Goal: Task Accomplishment & Management: Complete application form

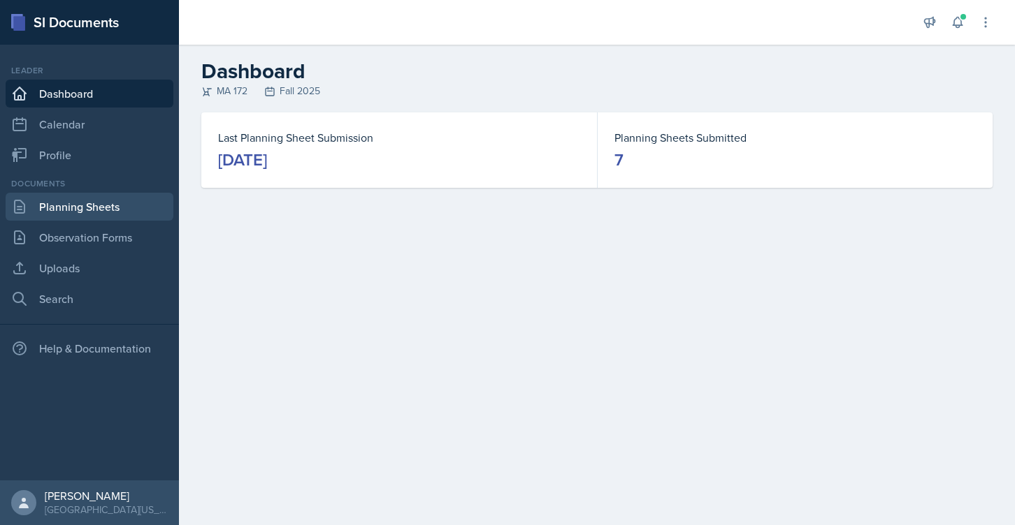
click at [60, 209] on link "Planning Sheets" at bounding box center [90, 207] width 168 height 28
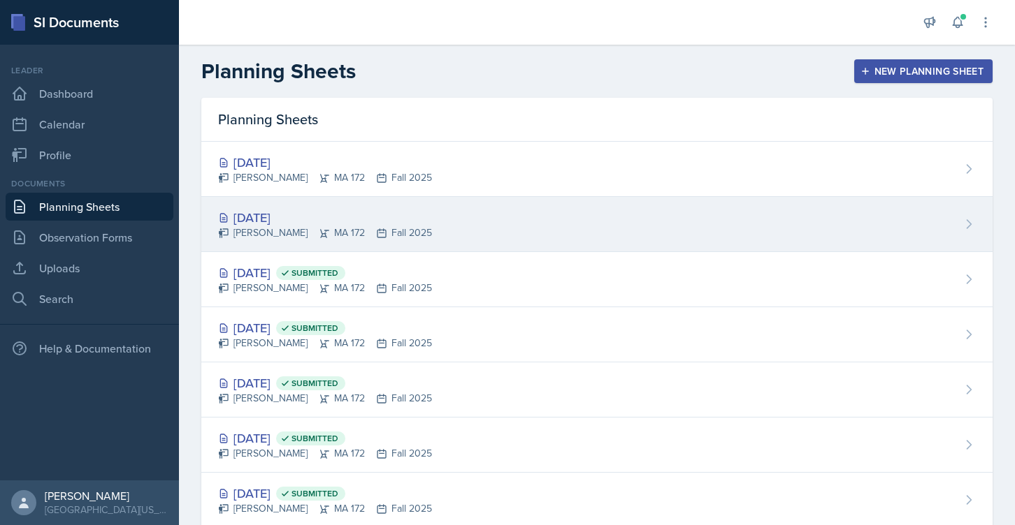
click at [286, 217] on div "[DATE]" at bounding box center [325, 217] width 214 height 19
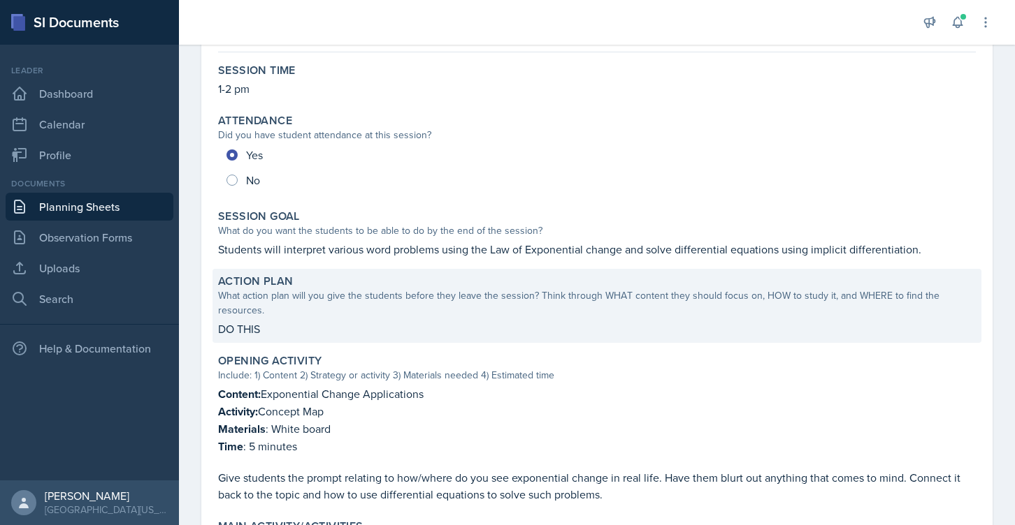
scroll to position [122, 0]
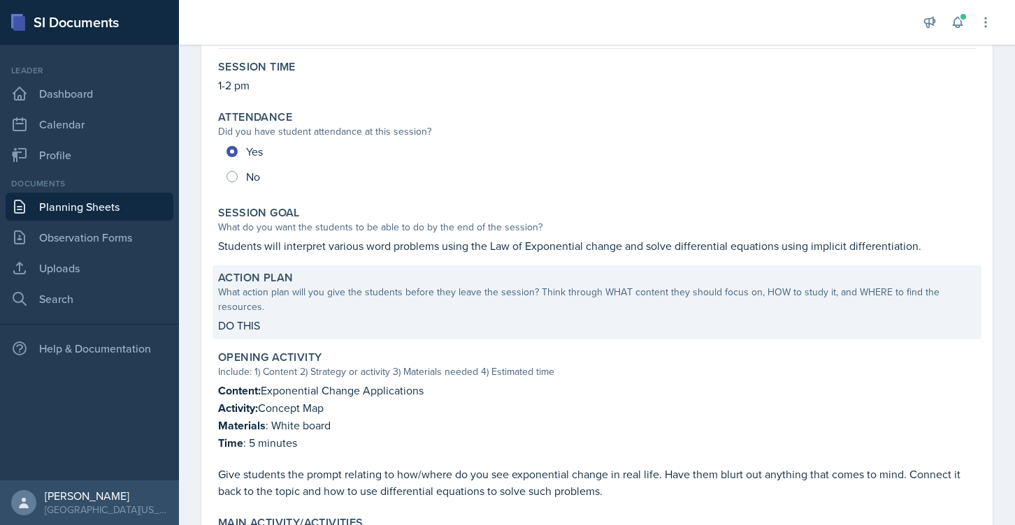
click at [344, 317] on p "DO THIS" at bounding box center [596, 325] width 757 height 17
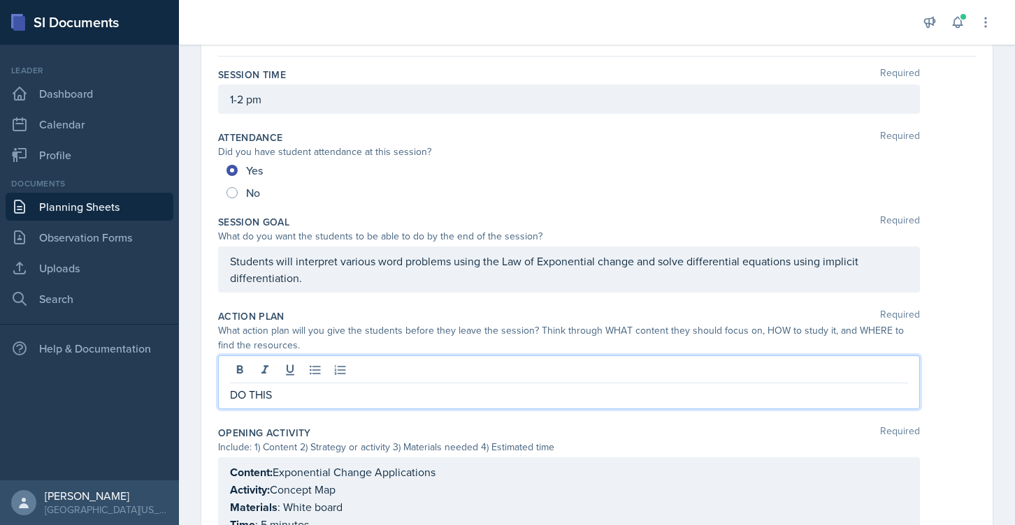
drag, startPoint x: 298, startPoint y: 368, endPoint x: 208, endPoint y: 368, distance: 90.8
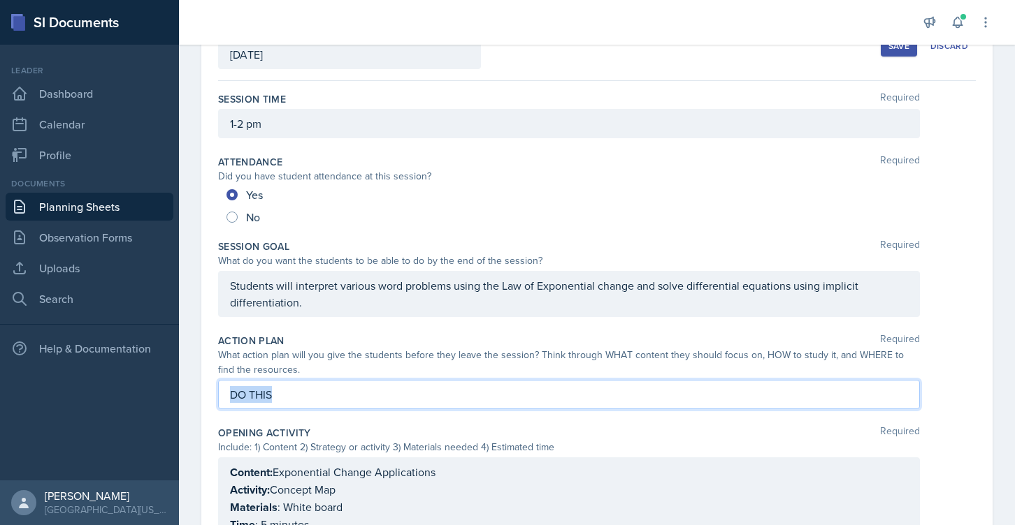
drag, startPoint x: 317, startPoint y: 390, endPoint x: 203, endPoint y: 390, distance: 113.2
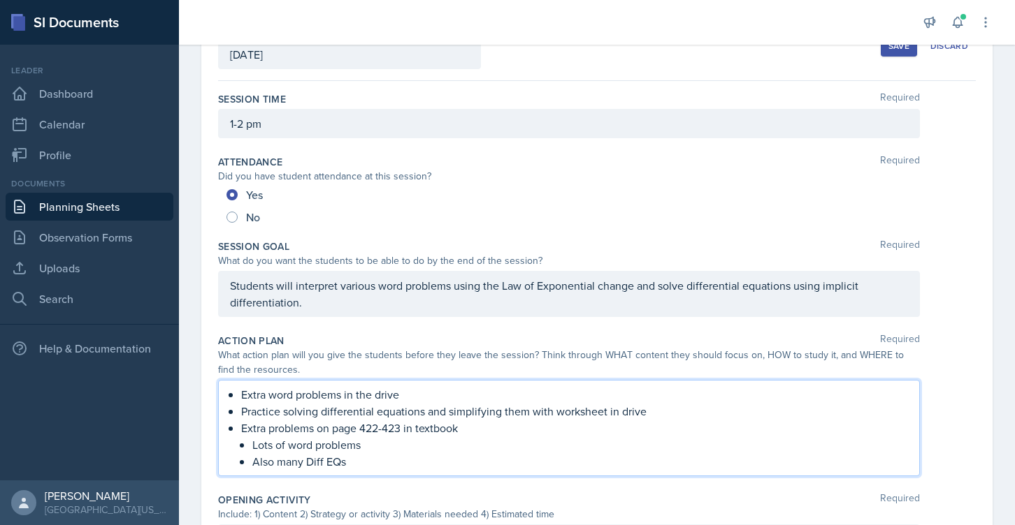
click at [239, 398] on div "Extra word problems in the drive Practice solving differential equations and si…" at bounding box center [569, 428] width 678 height 84
drag, startPoint x: 238, startPoint y: 412, endPoint x: 223, endPoint y: 396, distance: 22.2
click at [223, 396] on div "Extra word problems in the drive Practice solving differential equations and si…" at bounding box center [569, 428] width 702 height 96
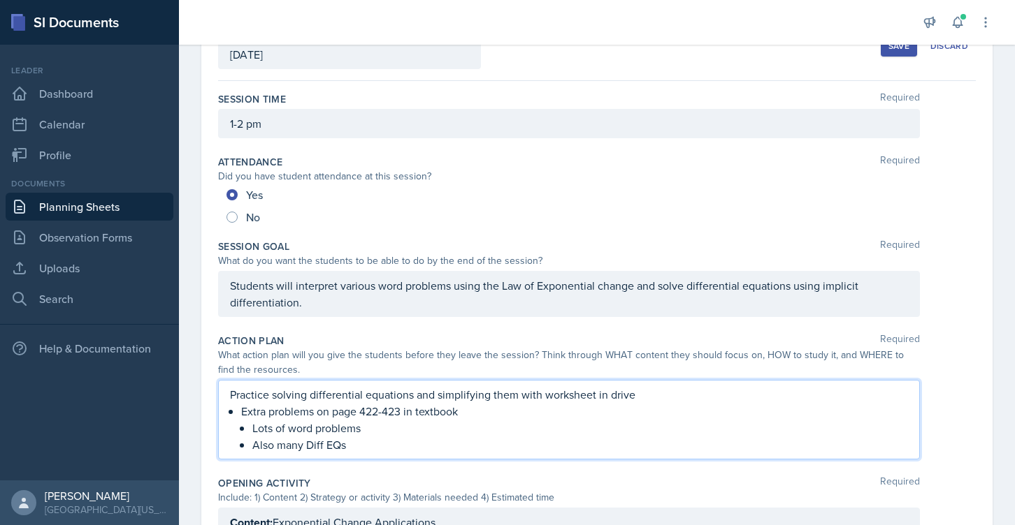
click at [423, 397] on p "Practice solving differential equations and simplifying them with worksheet in …" at bounding box center [569, 394] width 678 height 17
click at [449, 389] on p "Practice solving differential equations by separting varibale simplifying them …" at bounding box center [569, 394] width 678 height 17
click at [501, 396] on p "Practice solving differential equations by separating varibale simplifying them…" at bounding box center [569, 394] width 678 height 17
click at [645, 397] on p "Practice solving differential equations by separating variables and then simpli…" at bounding box center [569, 394] width 678 height 17
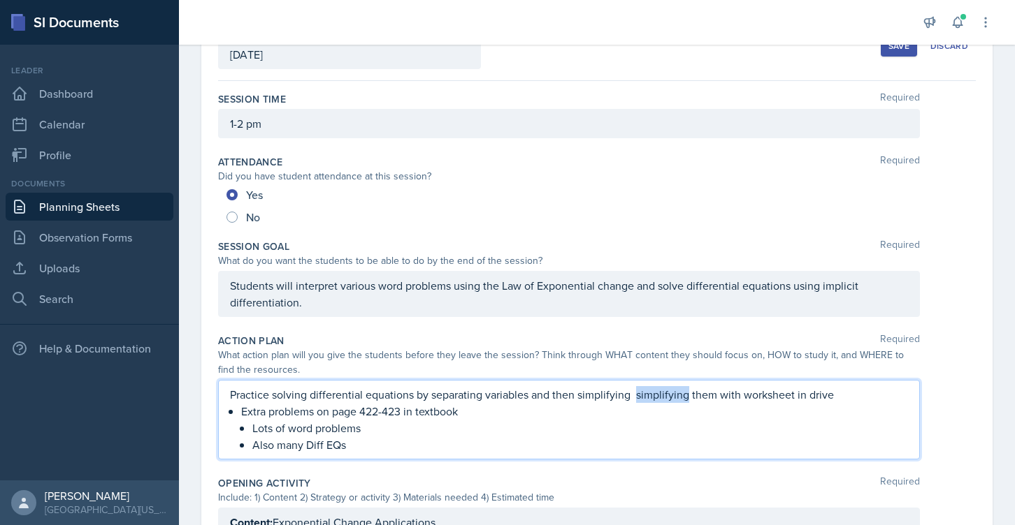
click at [645, 397] on p "Practice solving differential equations by separating variables and then simpli…" at bounding box center [569, 394] width 678 height 17
click at [669, 394] on p "Practice solving differential equations by separating variables and then simpli…" at bounding box center [569, 394] width 678 height 17
click at [683, 395] on p "Practice solving differential equations by separating variables and then simpli…" at bounding box center [569, 394] width 678 height 17
click at [794, 399] on p "Practice solving differential equations by separating variables and then simpli…" at bounding box center [569, 394] width 678 height 17
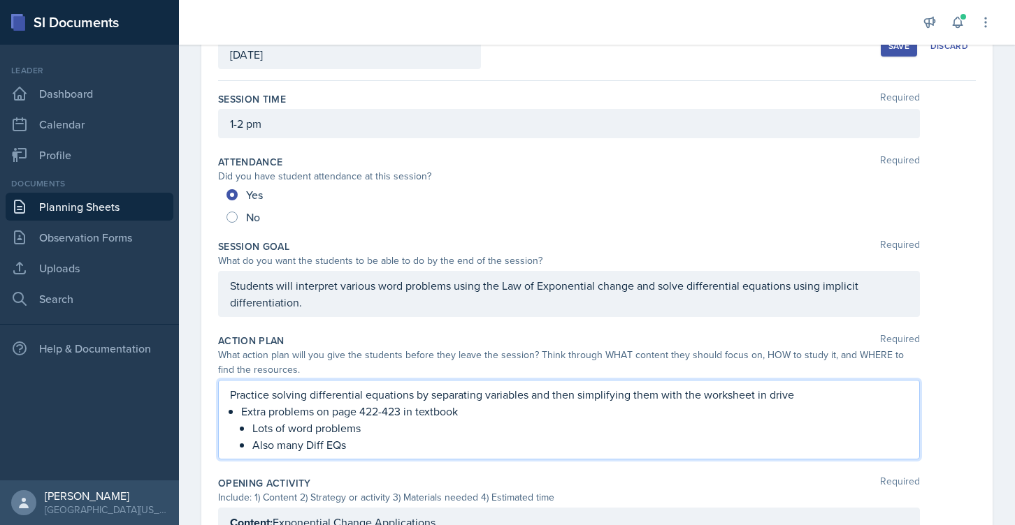
click at [760, 393] on p "Practice solving differential equations by separating variables and then simpli…" at bounding box center [569, 394] width 678 height 17
click at [859, 401] on p "Practice solving differential equations by separating variables and then simpli…" at bounding box center [569, 394] width 678 height 17
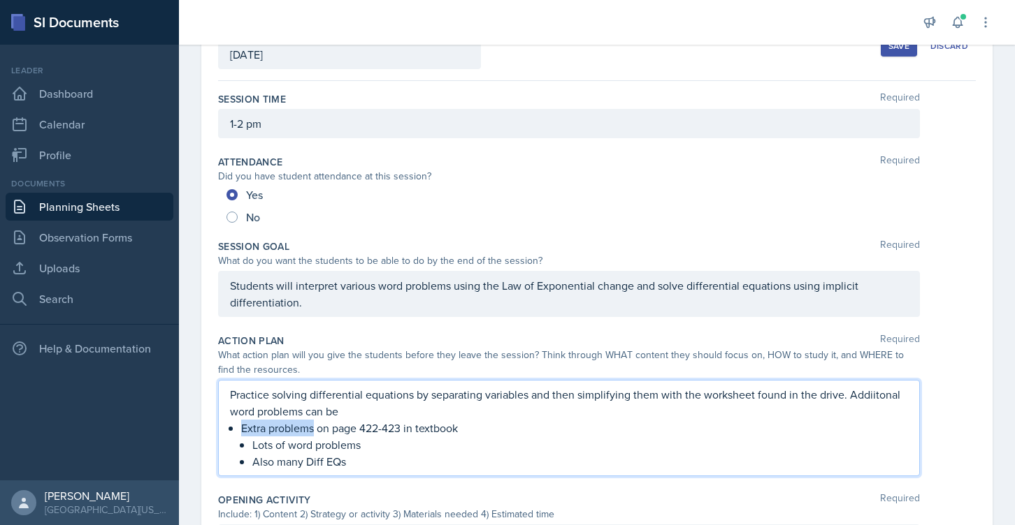
drag, startPoint x: 315, startPoint y: 432, endPoint x: 224, endPoint y: 431, distance: 90.8
click at [224, 431] on div "Practice solving differential equations by separating variables and then simpli…" at bounding box center [569, 428] width 702 height 96
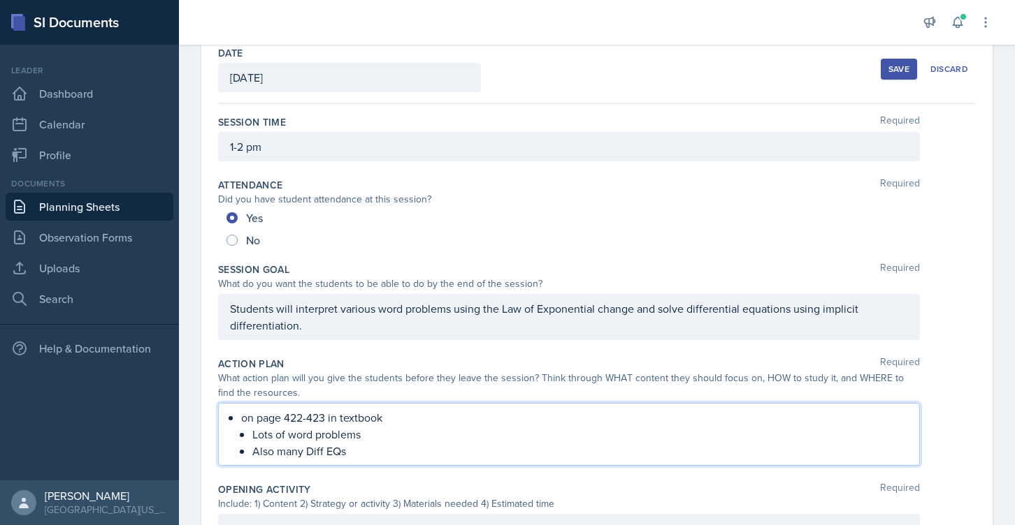
scroll to position [51, 0]
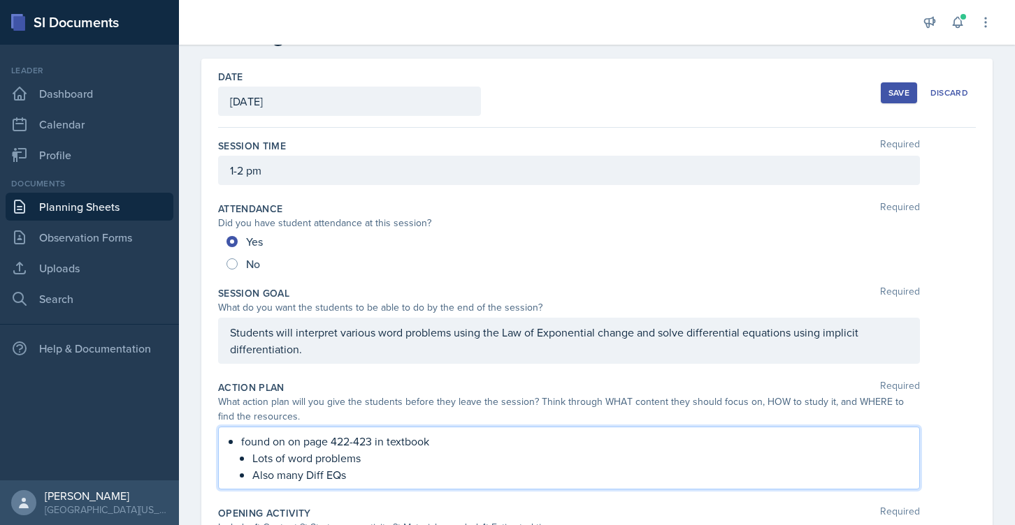
click at [236, 448] on div "found on on page 422-423 in textbook Lots of word problems Also many Diff EQs" at bounding box center [569, 458] width 678 height 50
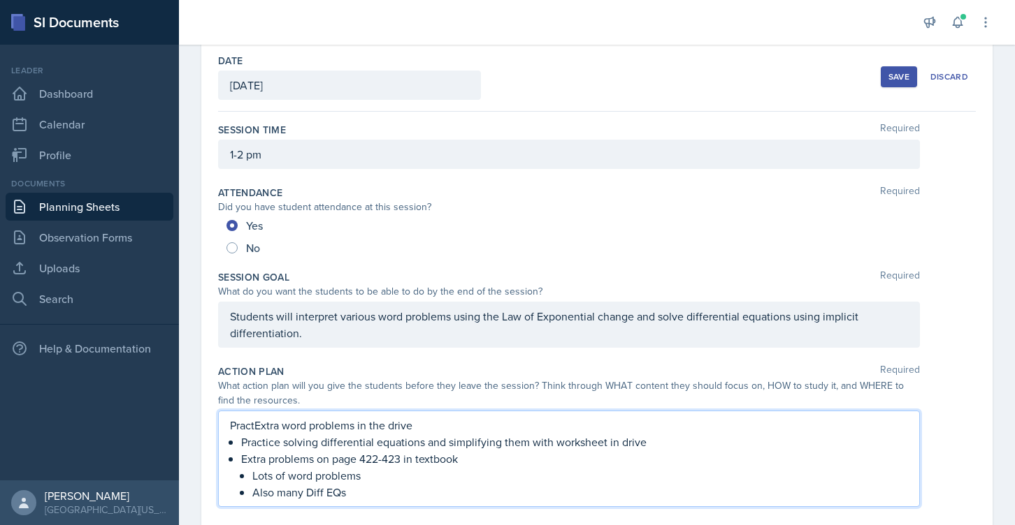
scroll to position [78, 0]
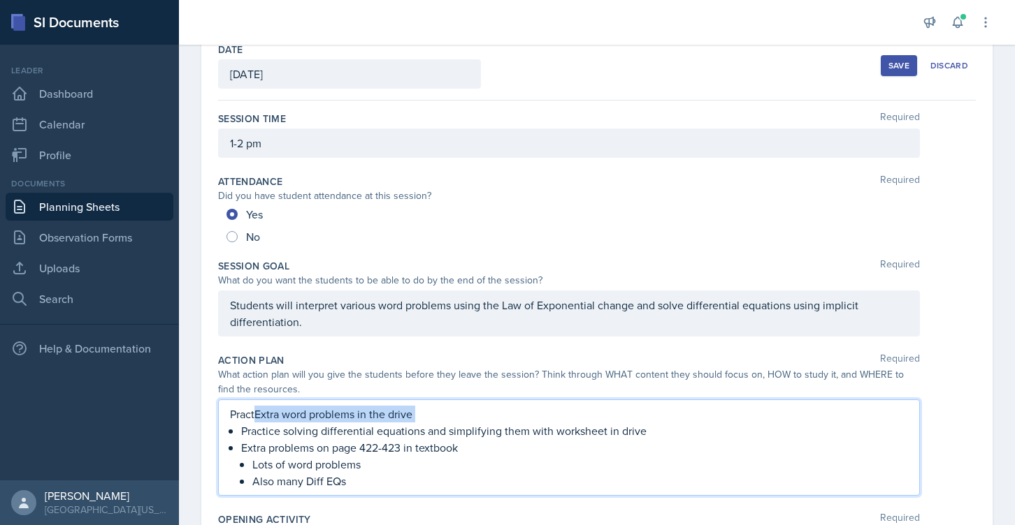
drag, startPoint x: 257, startPoint y: 414, endPoint x: 239, endPoint y: 432, distance: 25.7
click at [239, 432] on div "PractExtra word problems in the drive Practice solving differential equations a…" at bounding box center [569, 448] width 678 height 84
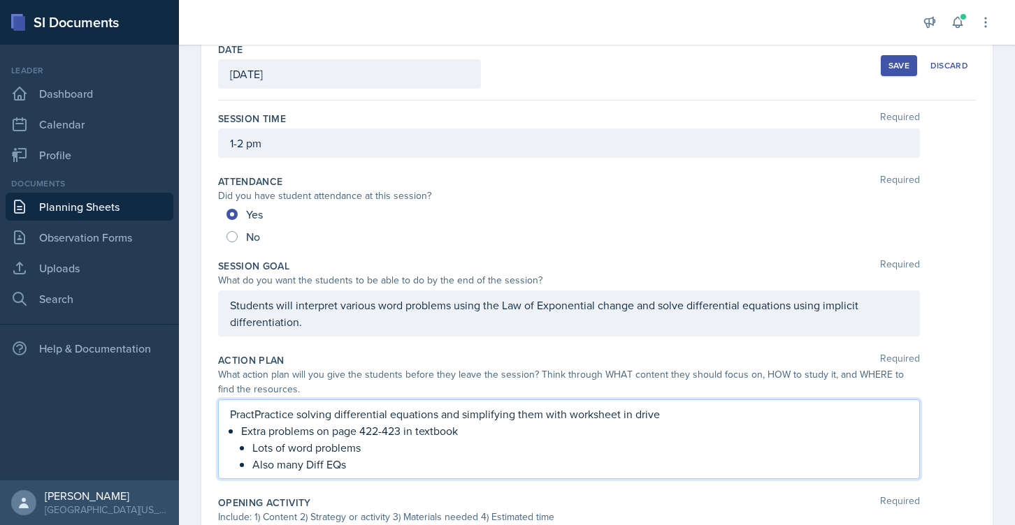
click at [245, 414] on p "PractPractice solving differential equations and simplifying them with workshee…" at bounding box center [569, 414] width 678 height 17
click at [290, 419] on p "Practice separt solving differential equations and simplifying them with worksh…" at bounding box center [569, 414] width 678 height 17
click at [420, 415] on p "Practice solving differential equations and simplifying them with worksheet in …" at bounding box center [569, 414] width 678 height 17
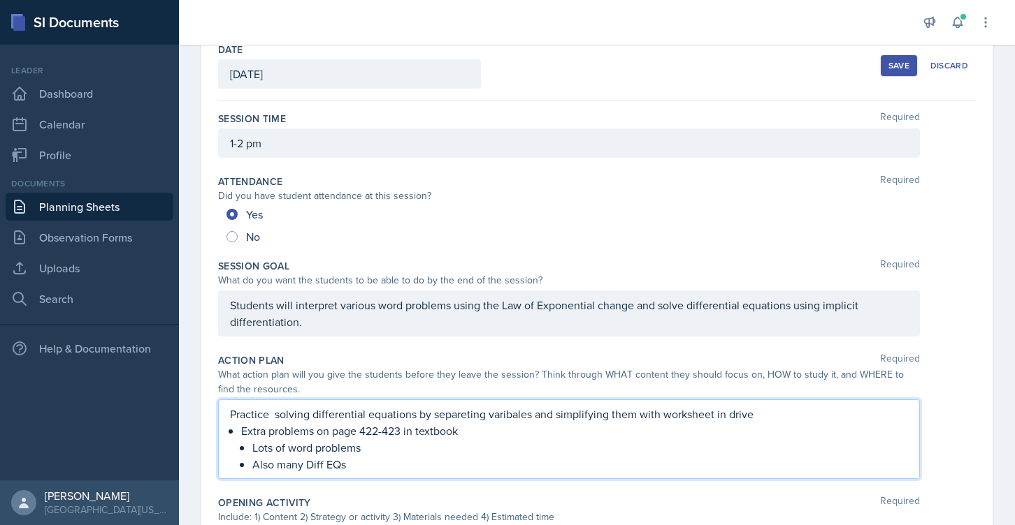
click at [474, 416] on p "Practice solving differential equations by separeting varibales and simplifying…" at bounding box center [569, 414] width 678 height 17
click at [506, 416] on p "Practice solving differential equations by separating varibales and simplifying…" at bounding box center [569, 414] width 678 height 17
click at [627, 412] on p "Practice solving differential equations by separating variables and simplifying…" at bounding box center [569, 414] width 678 height 17
click at [660, 414] on p "Practice solving differential equations by separating variables and simplifying…" at bounding box center [569, 414] width 678 height 17
click at [662, 414] on p "Practice solving differential equations by separating variables and simplifying…" at bounding box center [569, 414] width 678 height 17
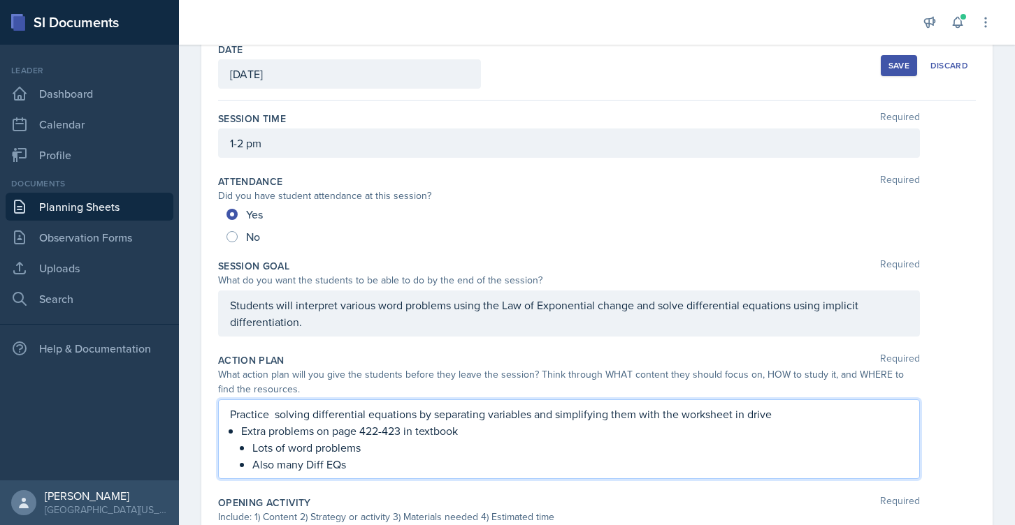
click at [771, 413] on p "Practice solving differential equations by separating variables and simplifying…" at bounding box center [569, 414] width 678 height 17
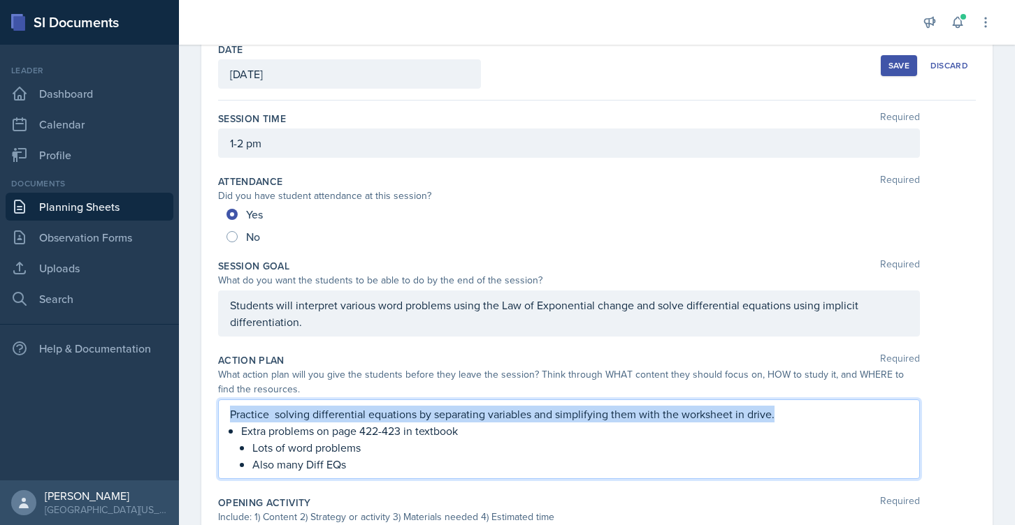
drag, startPoint x: 776, startPoint y: 419, endPoint x: 215, endPoint y: 416, distance: 560.4
copy p "Practice solving differential equations by separating variables and simplifying…"
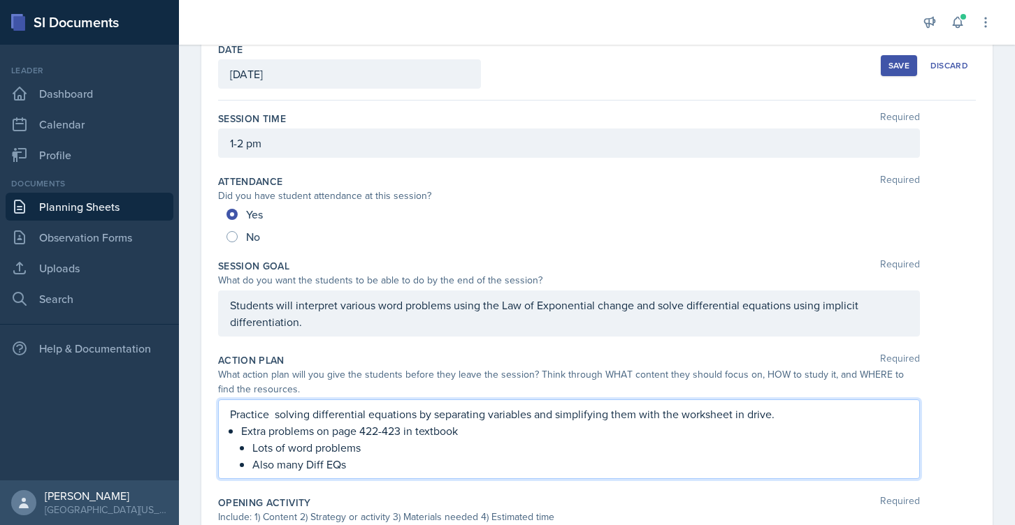
click at [808, 408] on p "Practice solving differential equations by separating variables and simplifying…" at bounding box center [569, 414] width 678 height 17
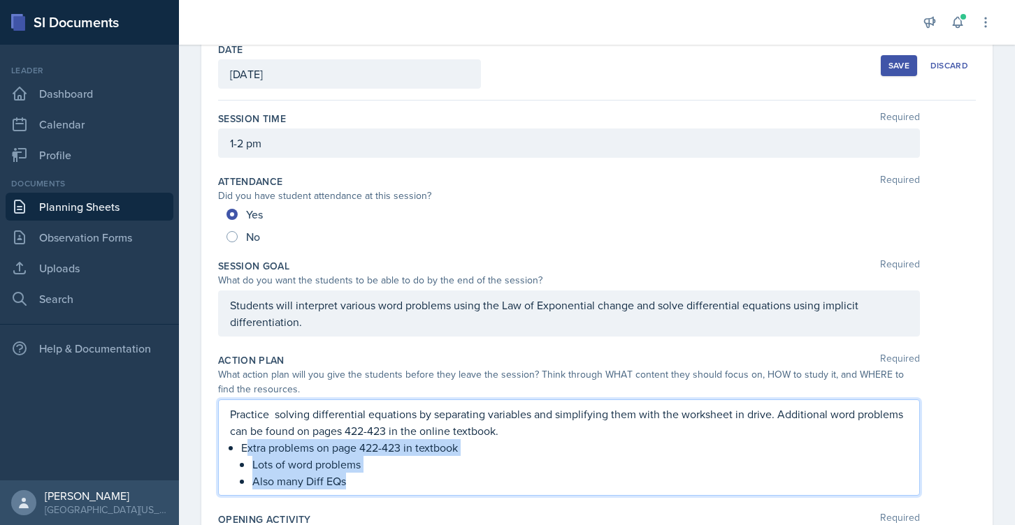
drag, startPoint x: 365, startPoint y: 486, endPoint x: 249, endPoint y: 451, distance: 121.1
click at [249, 451] on li "Extra problems on page 422-423 in textbook Lots of word problems Also many Diff…" at bounding box center [574, 465] width 667 height 50
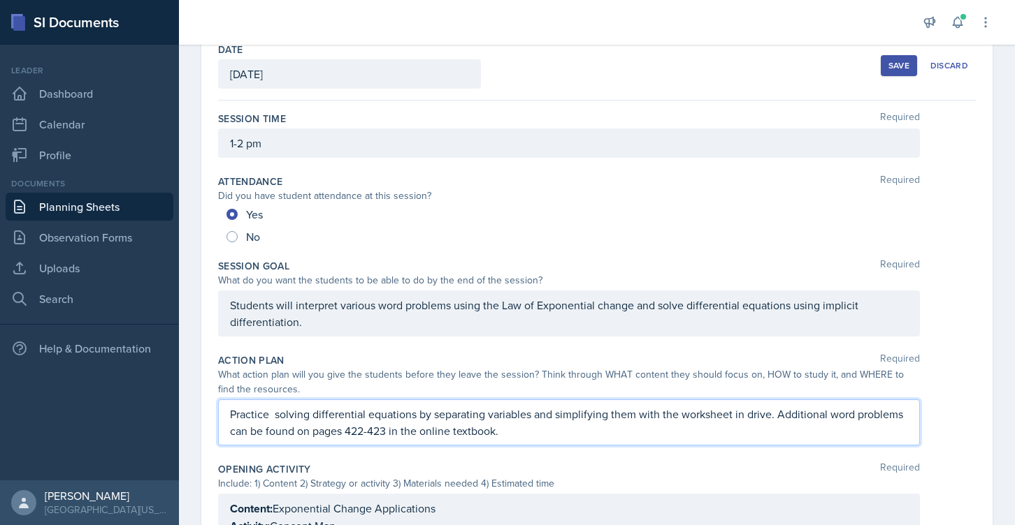
click at [275, 412] on p "Practice solving differential equations by separating variables and simplifying…" at bounding box center [569, 423] width 678 height 34
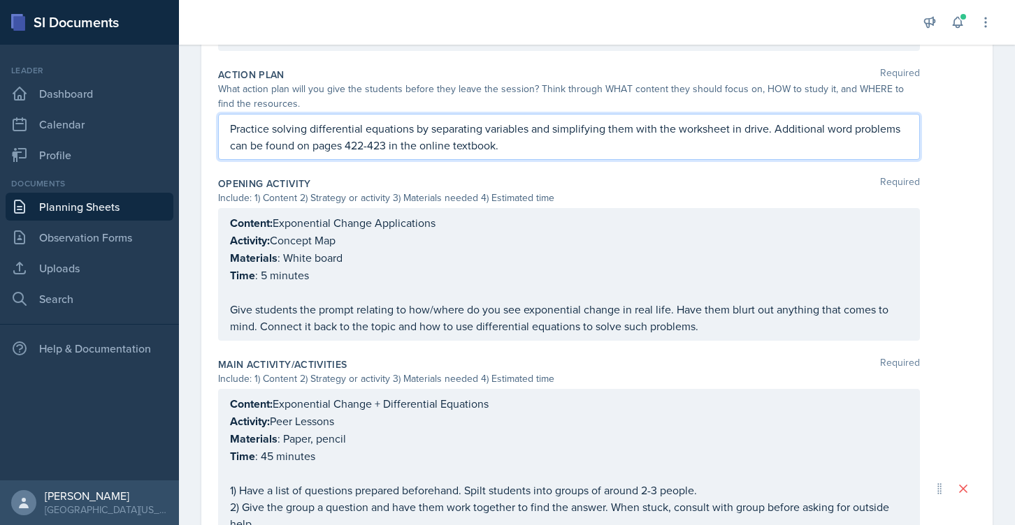
scroll to position [372, 0]
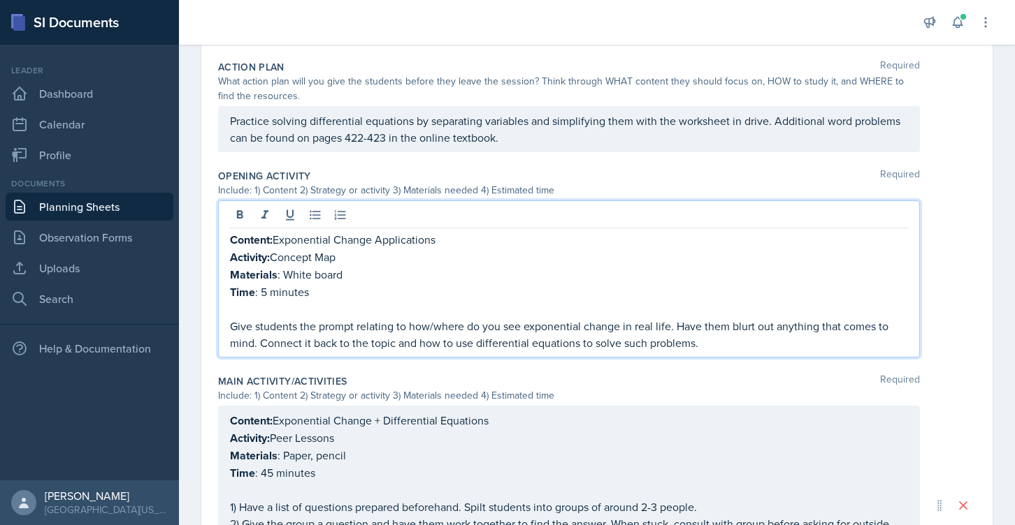
click at [723, 318] on p "Give students the prompt relating to how/where do you see exponential change in…" at bounding box center [569, 335] width 678 height 34
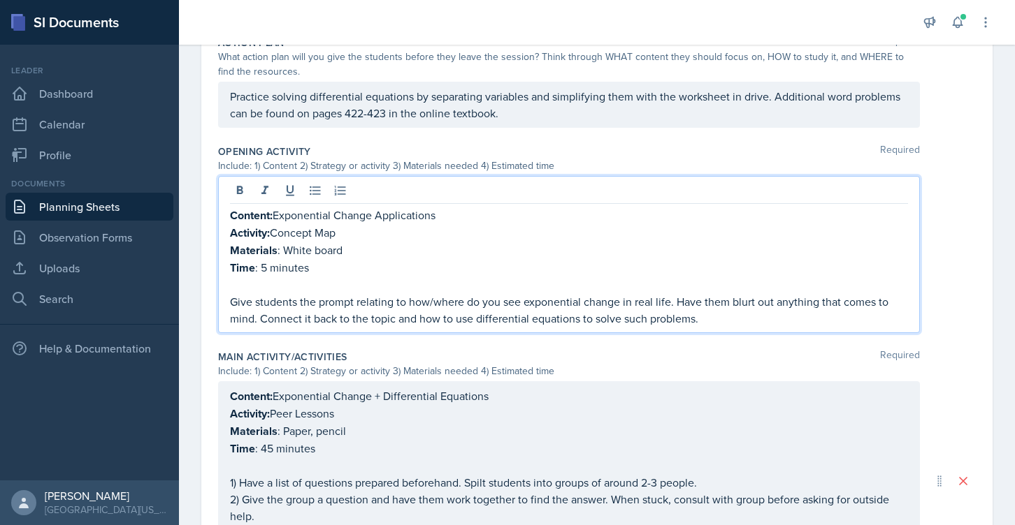
click at [386, 317] on p "Give students the prompt relating to how/where do you see exponential change in…" at bounding box center [569, 310] width 678 height 34
click at [394, 317] on p "Give students the prompt relating to how/where do you see exponential change in…" at bounding box center [569, 310] width 678 height 34
drag, startPoint x: 354, startPoint y: 316, endPoint x: 398, endPoint y: 316, distance: 44.0
click at [398, 316] on p "Give students the prompt relating to how/where do you see exponential change in…" at bounding box center [569, 310] width 678 height 34
click at [452, 321] on p "Give students the prompt relating to how/where do you see exponential change in…" at bounding box center [569, 310] width 678 height 34
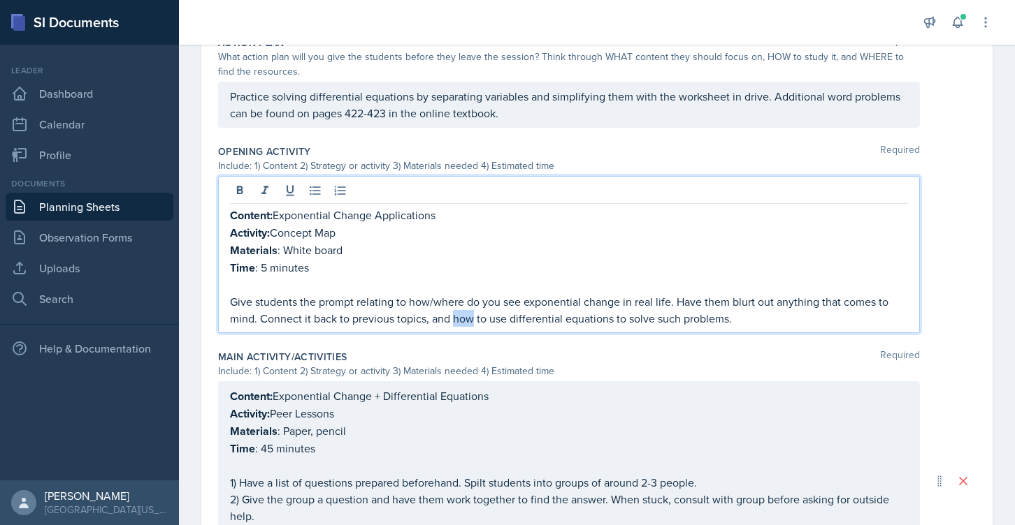
click at [452, 321] on p "Give students the prompt relating to how/where do you see exponential change in…" at bounding box center [569, 310] width 678 height 34
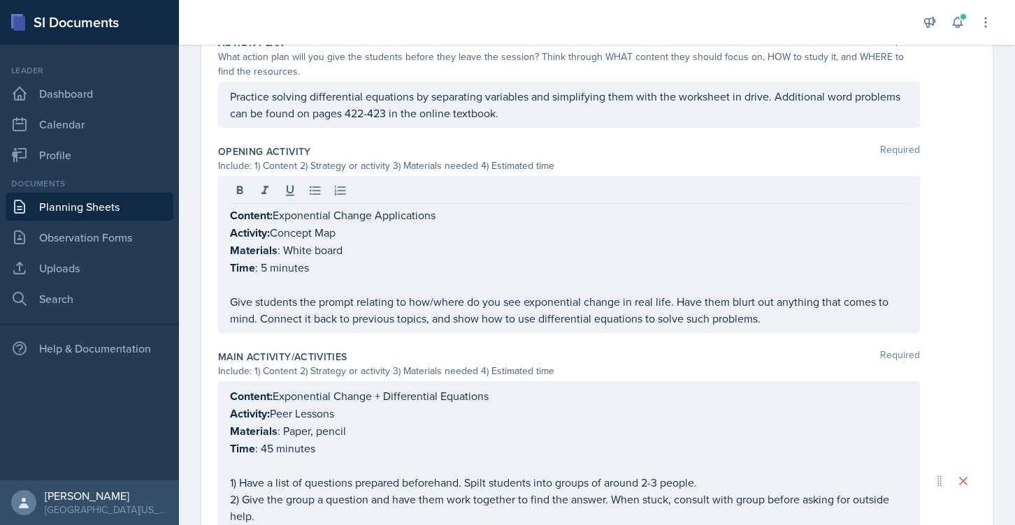
click at [579, 335] on div "Opening Activity Required Include: 1) Content 2) Strategy or activity 3) Materi…" at bounding box center [596, 241] width 757 height 205
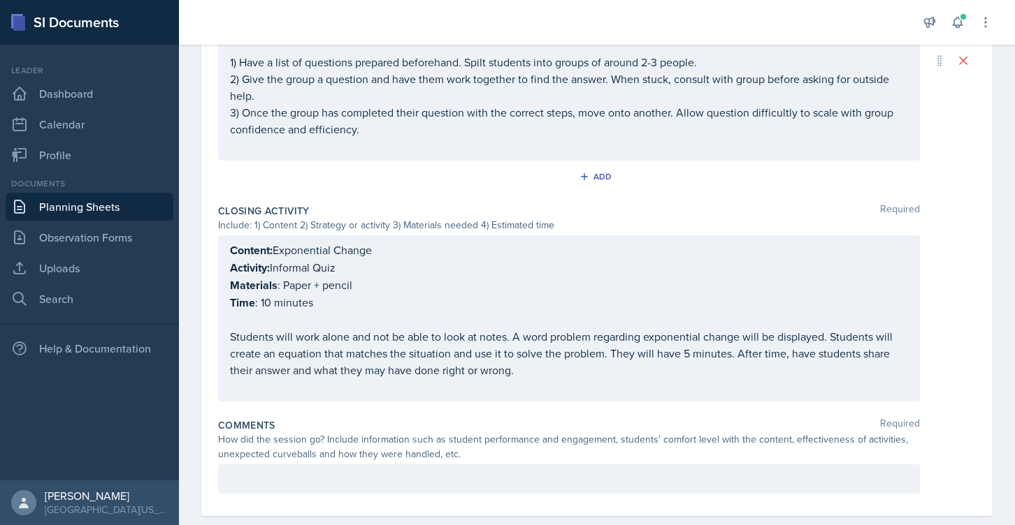
scroll to position [813, 0]
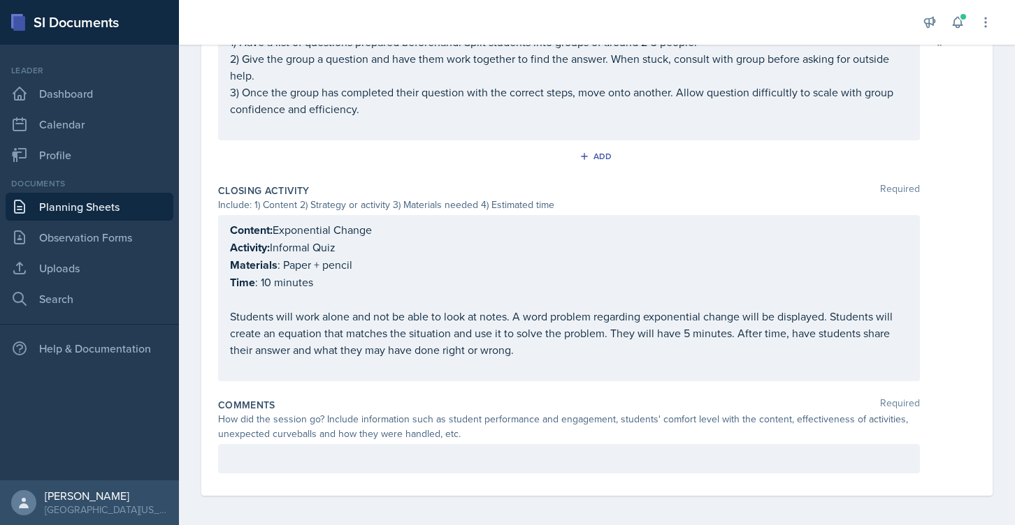
click at [328, 434] on div "How did the session go? Include information such as student performance and eng…" at bounding box center [569, 426] width 702 height 29
click at [314, 451] on p at bounding box center [569, 459] width 678 height 17
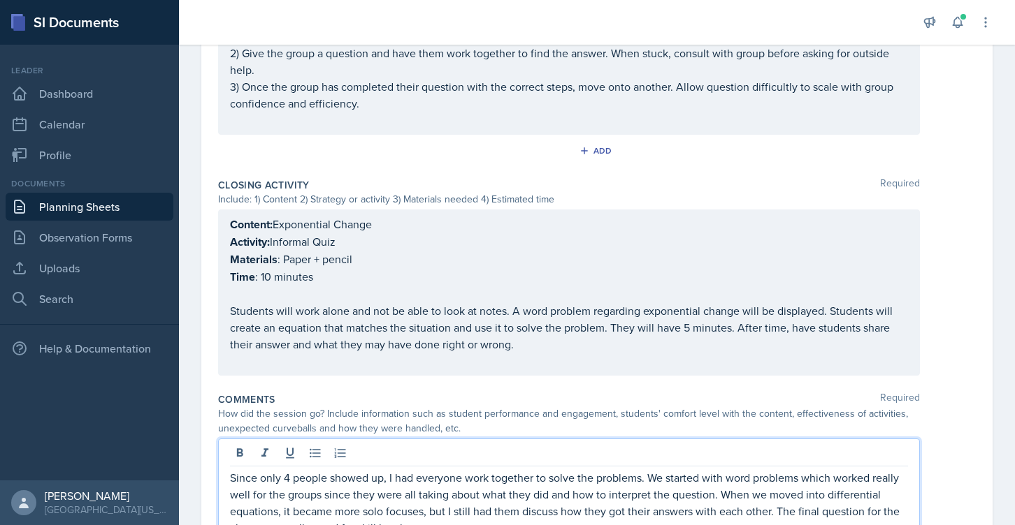
scroll to position [812, 0]
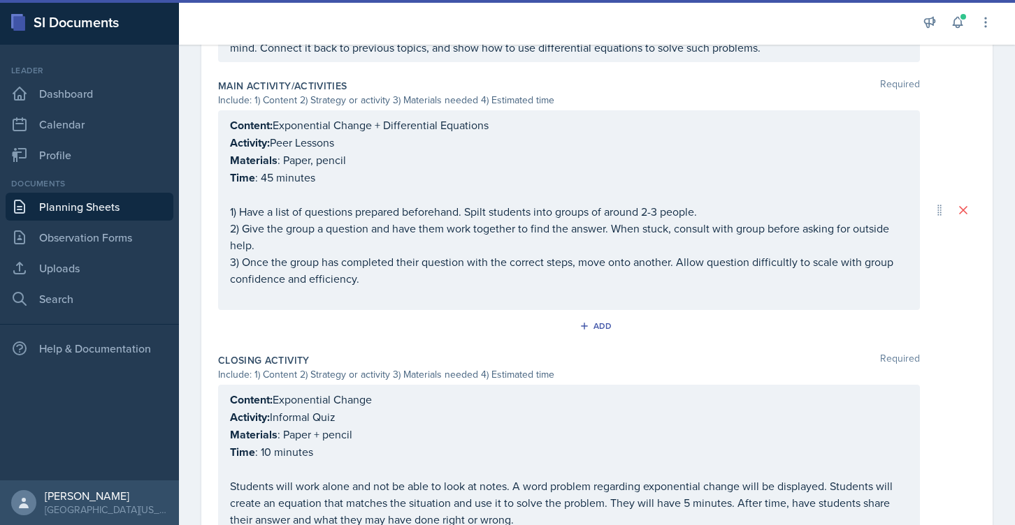
click at [397, 295] on p at bounding box center [569, 295] width 678 height 17
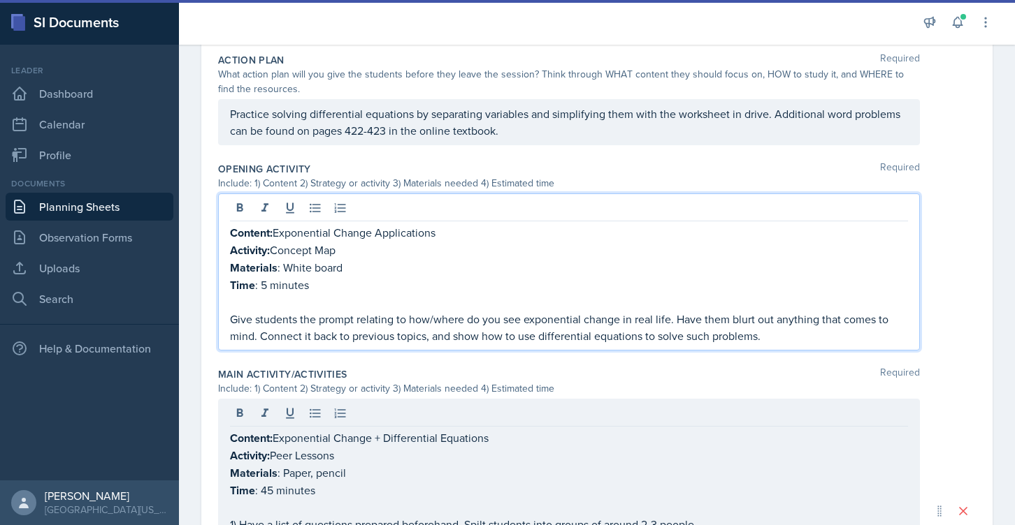
click at [402, 311] on p "Give students the prompt relating to how/where do you see exponential change in…" at bounding box center [569, 328] width 678 height 34
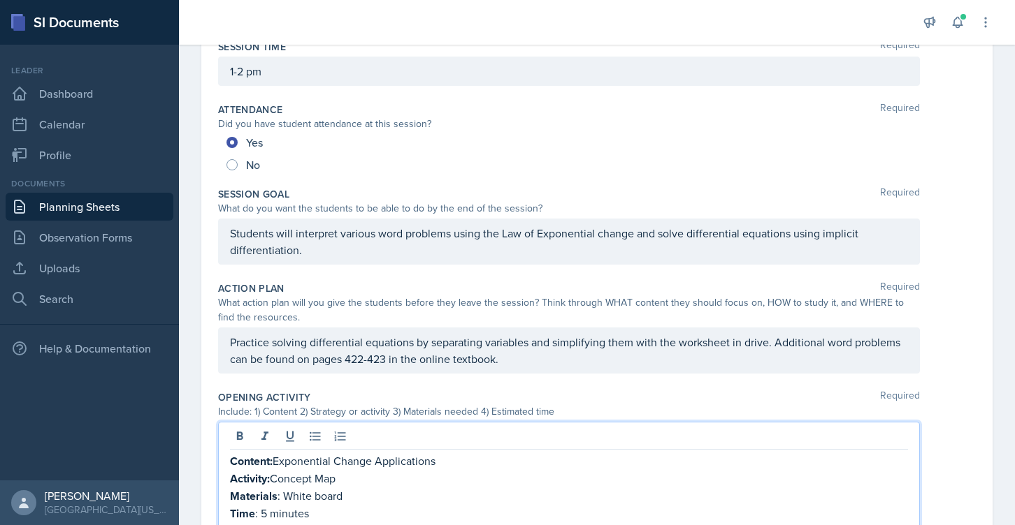
scroll to position [124, 0]
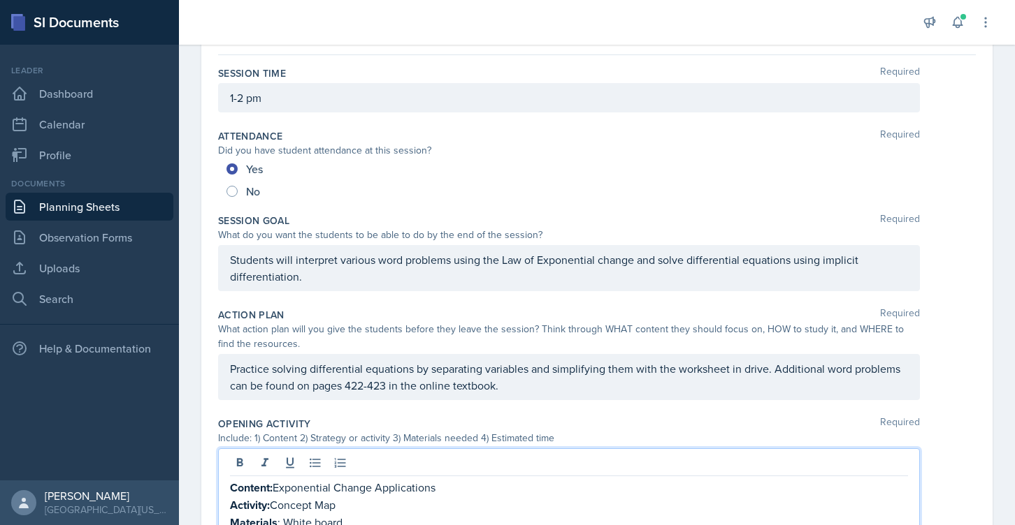
click at [828, 260] on p "Students will interpret various word problems using the Law of Exponential chan…" at bounding box center [569, 269] width 678 height 34
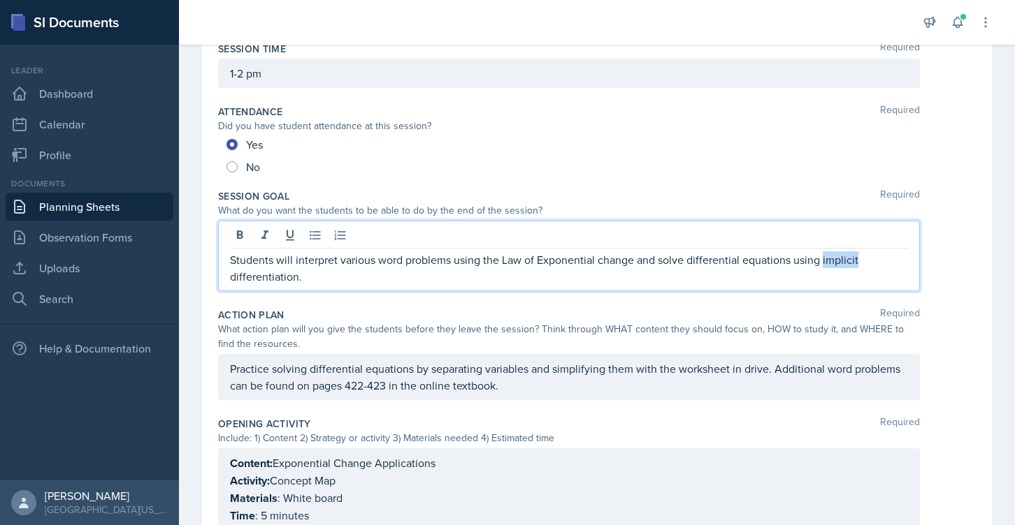
click at [828, 260] on p "Students will interpret various word problems using the Law of Exponential chan…" at bounding box center [569, 269] width 678 height 34
click at [802, 265] on p "Students will interpret various word problems using the Law of Exponential chan…" at bounding box center [569, 269] width 678 height 34
click at [249, 281] on p "Students will interpret various word problems using the Law of Exponential chan…" at bounding box center [569, 269] width 678 height 34
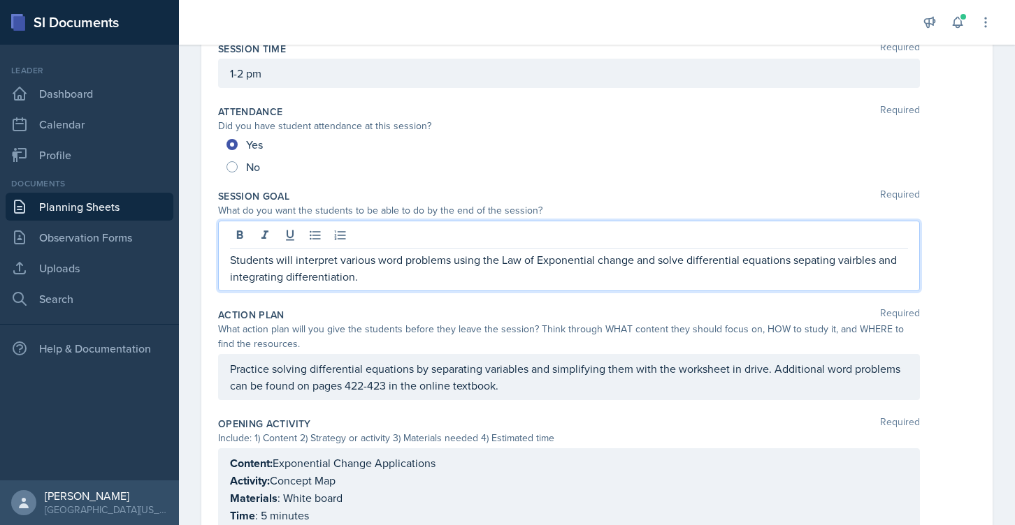
click at [303, 282] on p "Students will interpret various word problems using the Law of Exponential chan…" at bounding box center [569, 269] width 678 height 34
click at [344, 255] on p "Students will interpret various word problems using the Law of Exponential chan…" at bounding box center [569, 269] width 678 height 34
click at [674, 268] on p "Students will interpret various word problems using the Law of Exponential chan…" at bounding box center [569, 269] width 678 height 34
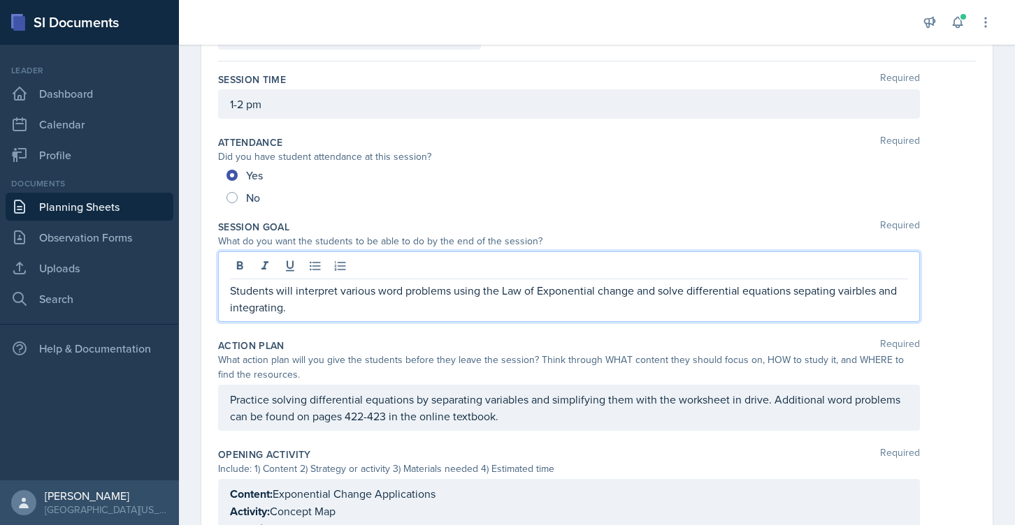
scroll to position [48, 0]
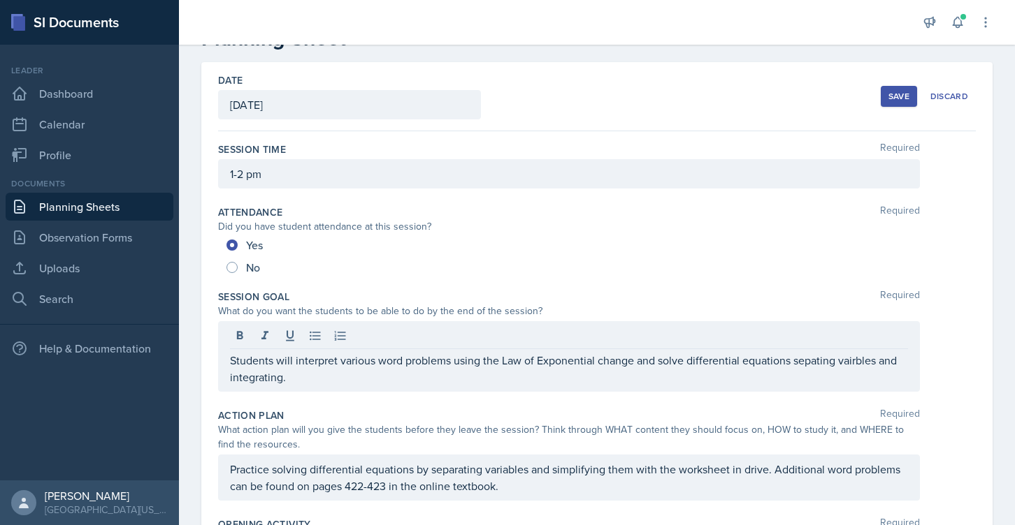
click at [901, 88] on button "Save" at bounding box center [898, 96] width 36 height 21
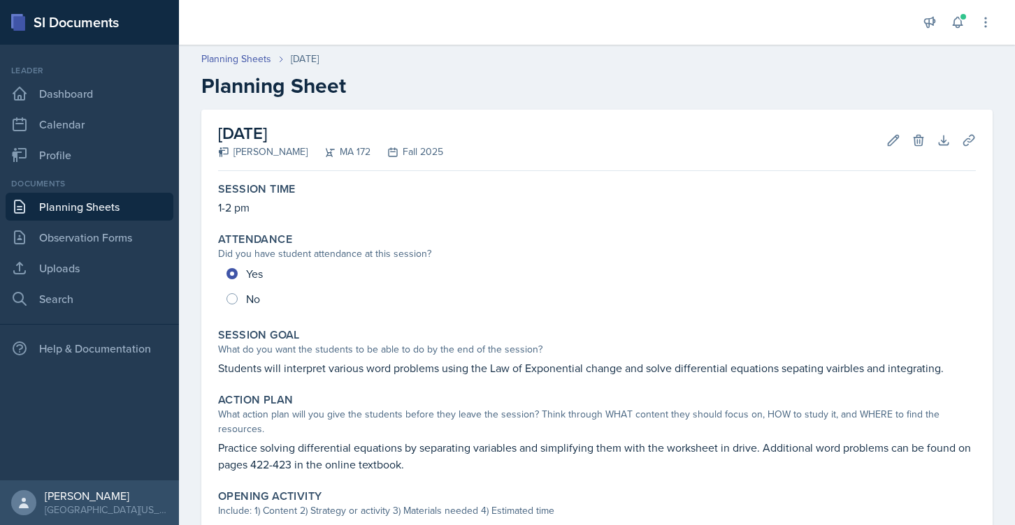
scroll to position [713, 0]
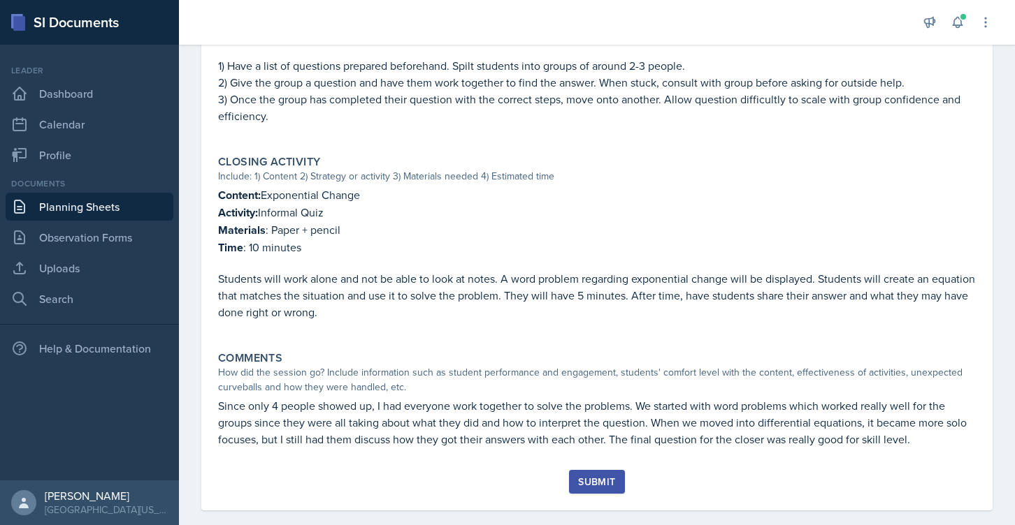
click at [593, 477] on div "Submit" at bounding box center [596, 482] width 37 height 11
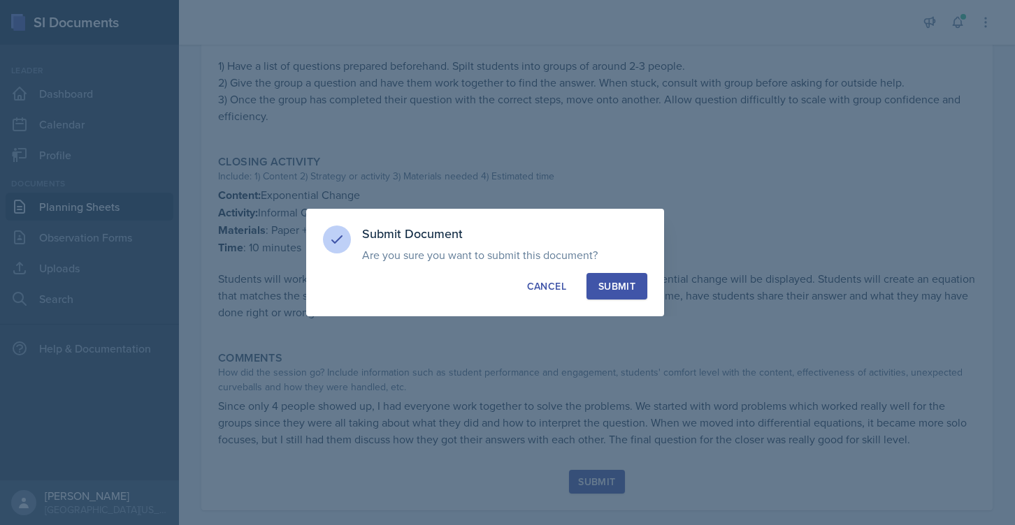
click at [617, 284] on div "Submit" at bounding box center [616, 287] width 37 height 14
radio input "true"
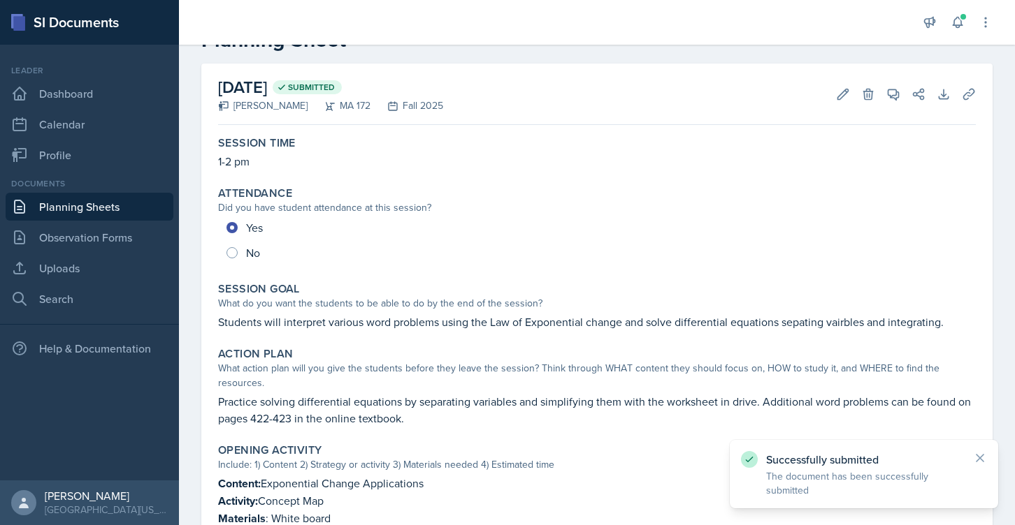
scroll to position [0, 0]
